Goal: Navigation & Orientation: Understand site structure

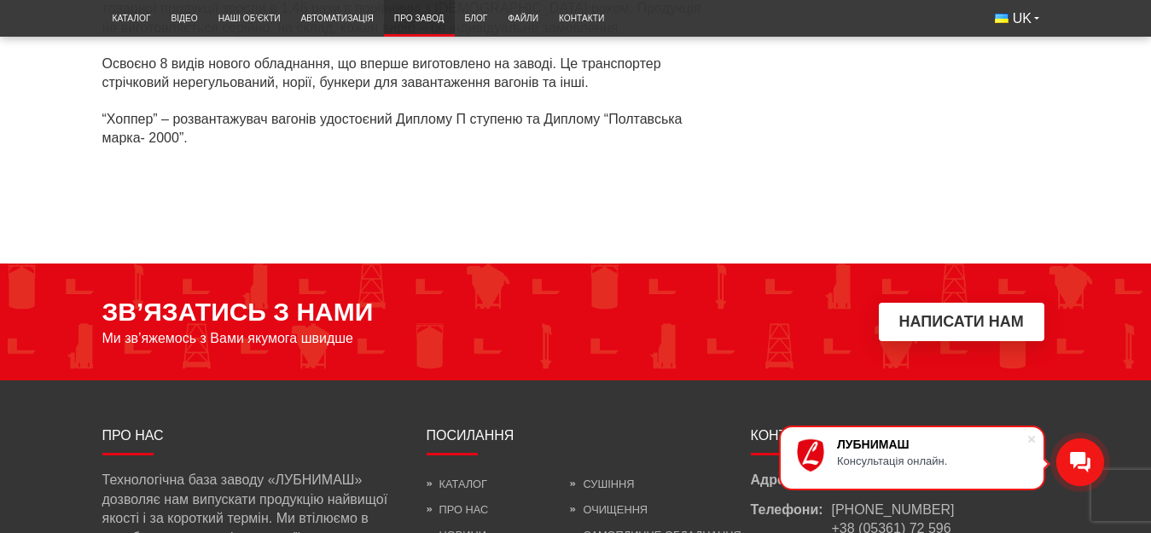
scroll to position [5531, 0]
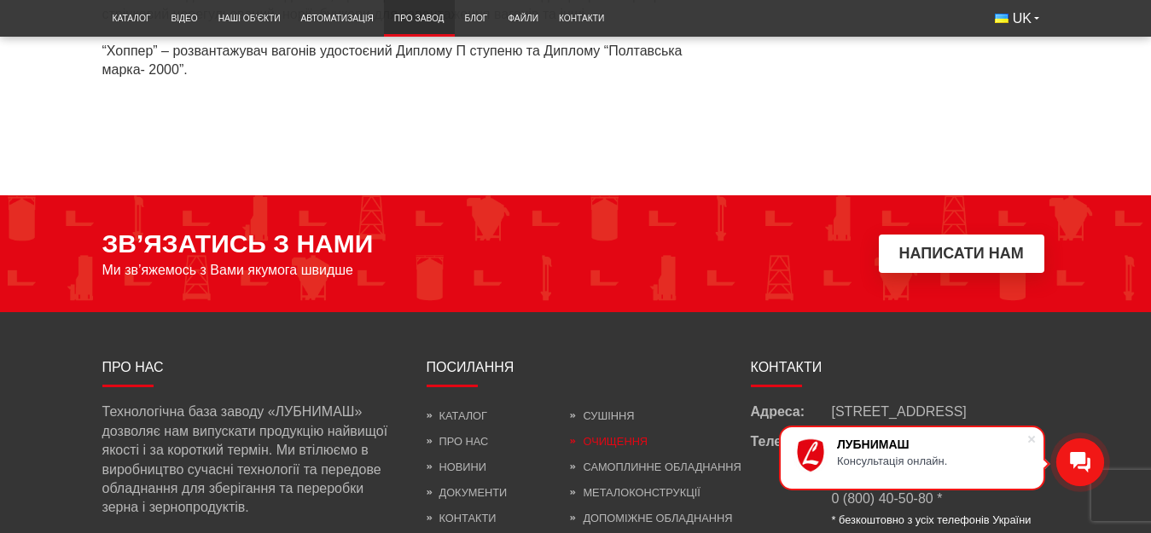
click at [622, 435] on link "Очищення" at bounding box center [609, 441] width 78 height 13
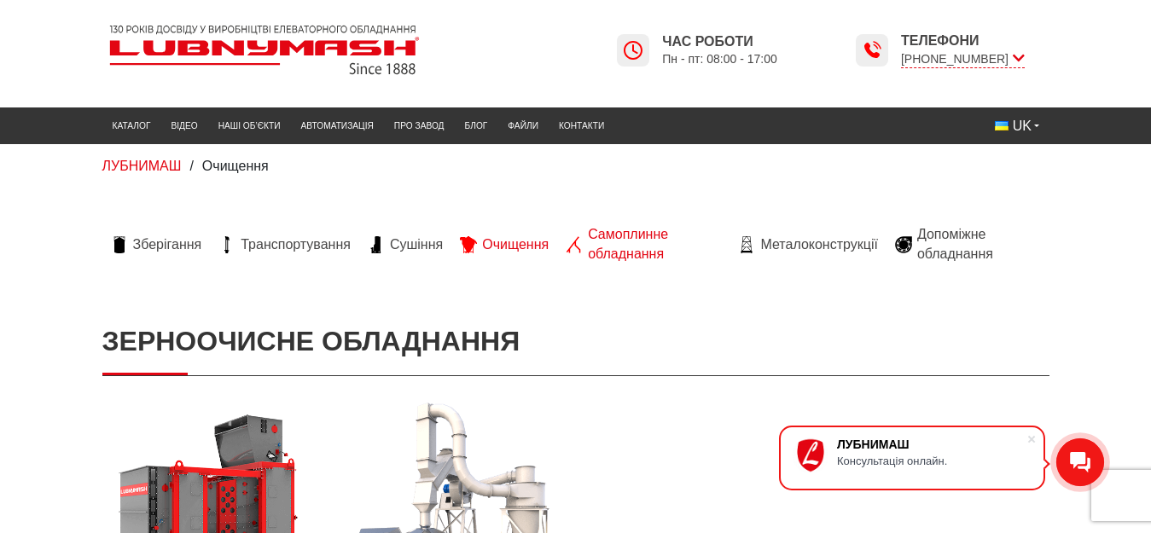
click at [616, 232] on span "Самоплинне обладнання" at bounding box center [654, 244] width 133 height 38
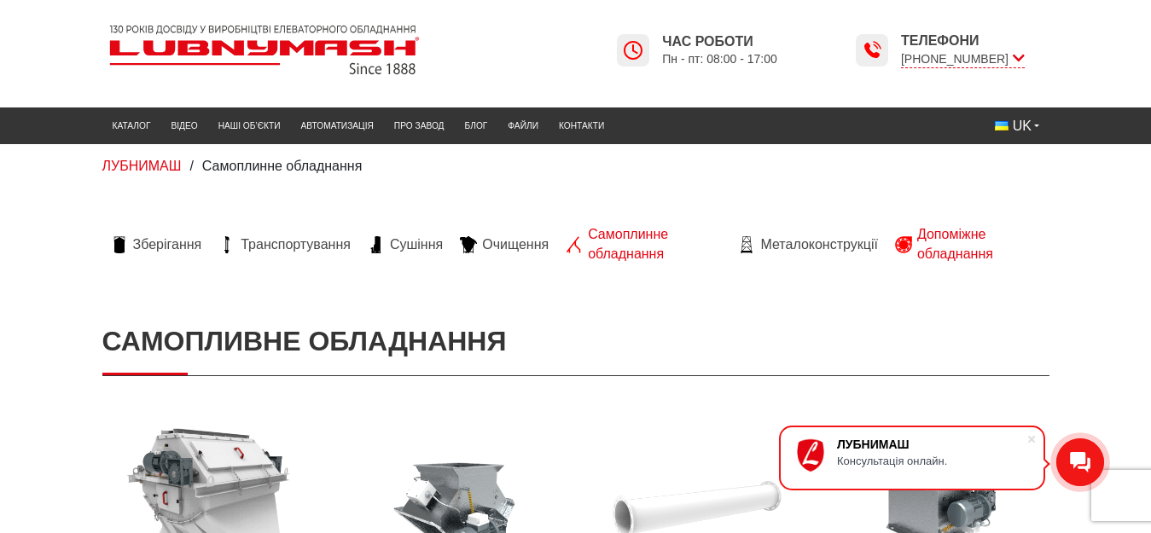
click at [952, 245] on span "Допоміжне обладнання" at bounding box center [980, 244] width 124 height 38
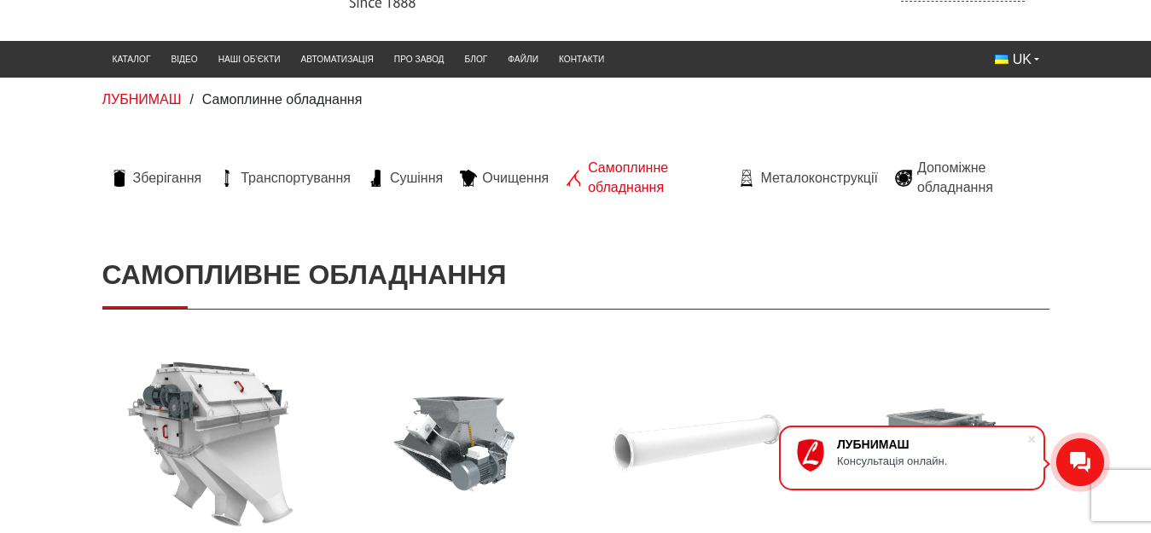
scroll to position [256, 0]
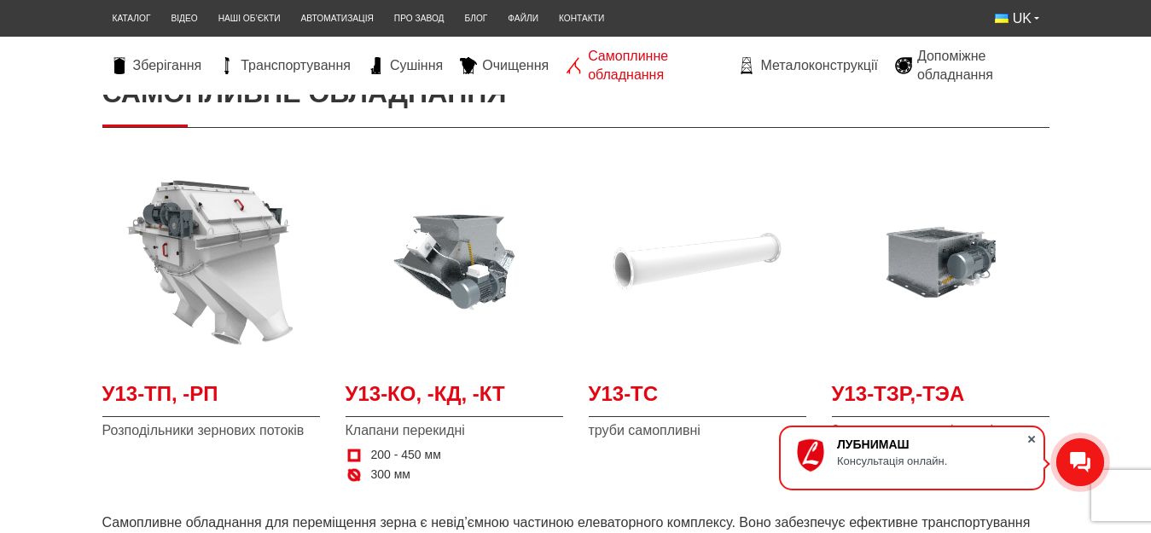
click at [1031, 440] on span at bounding box center [1031, 439] width 17 height 17
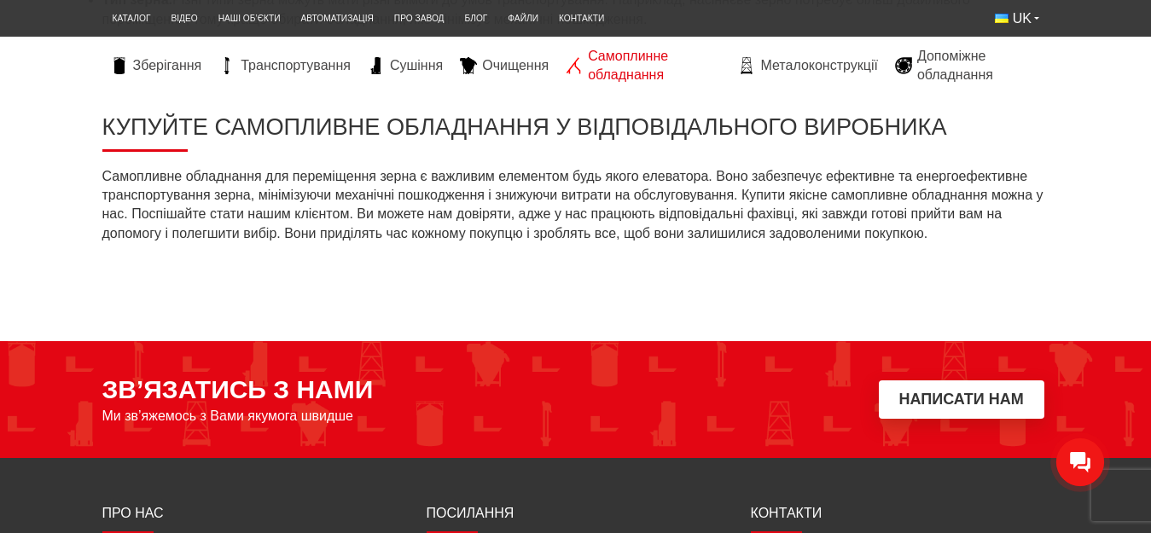
scroll to position [1687, 0]
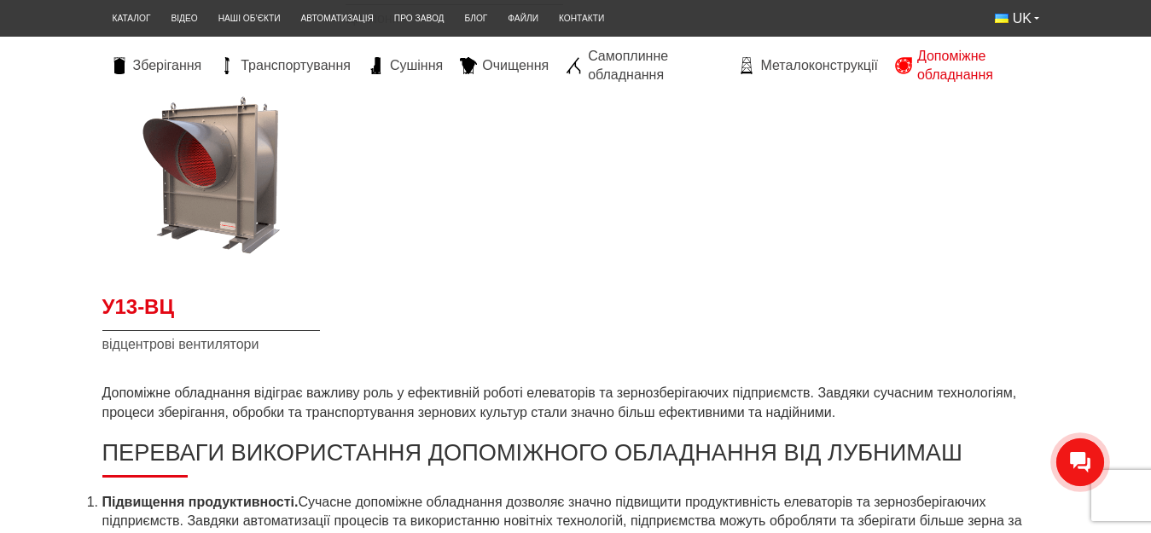
scroll to position [446, 0]
